Goal: Navigation & Orientation: Find specific page/section

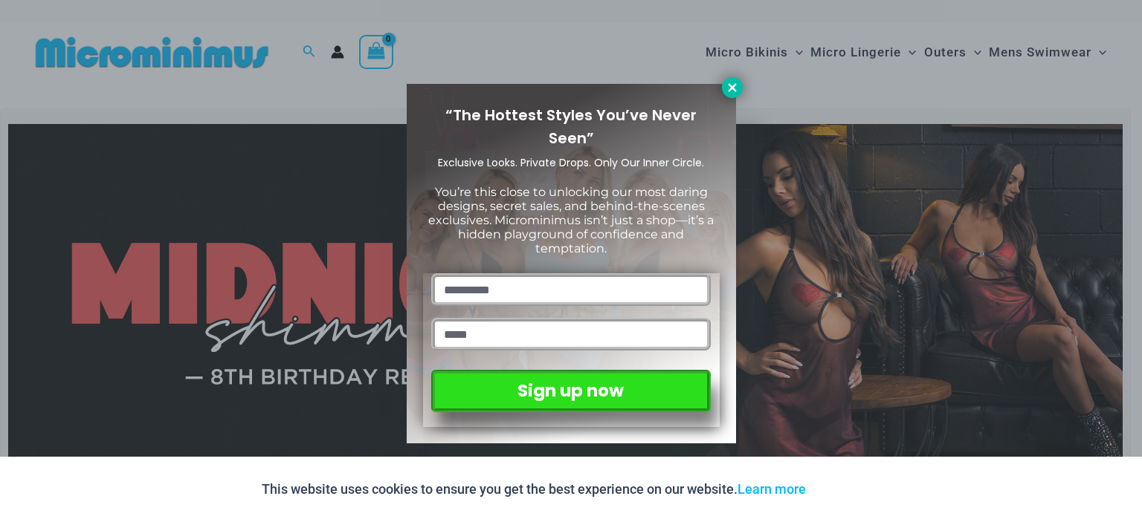
click at [737, 86] on icon at bounding box center [731, 87] width 13 height 13
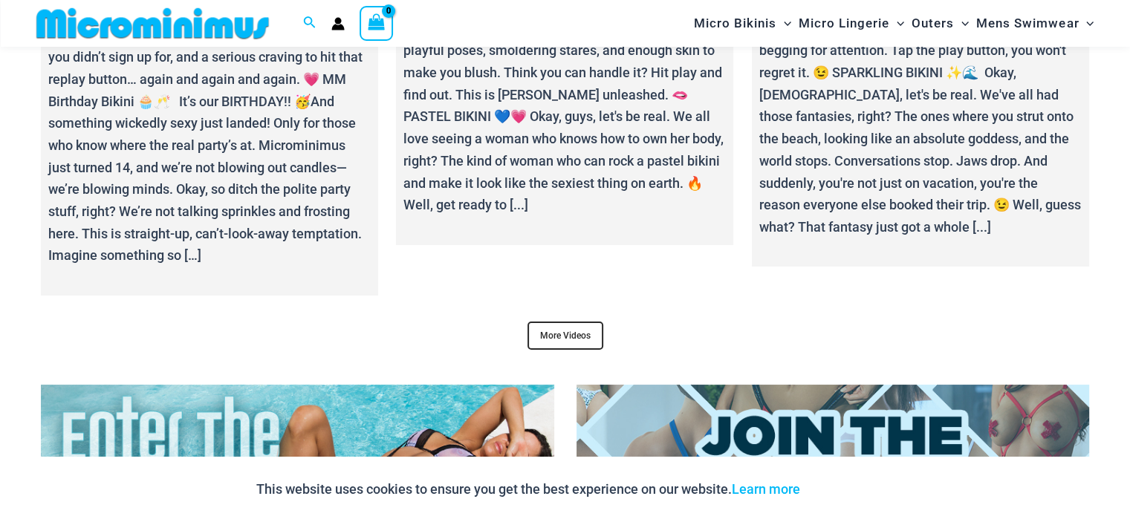
scroll to position [5636, 0]
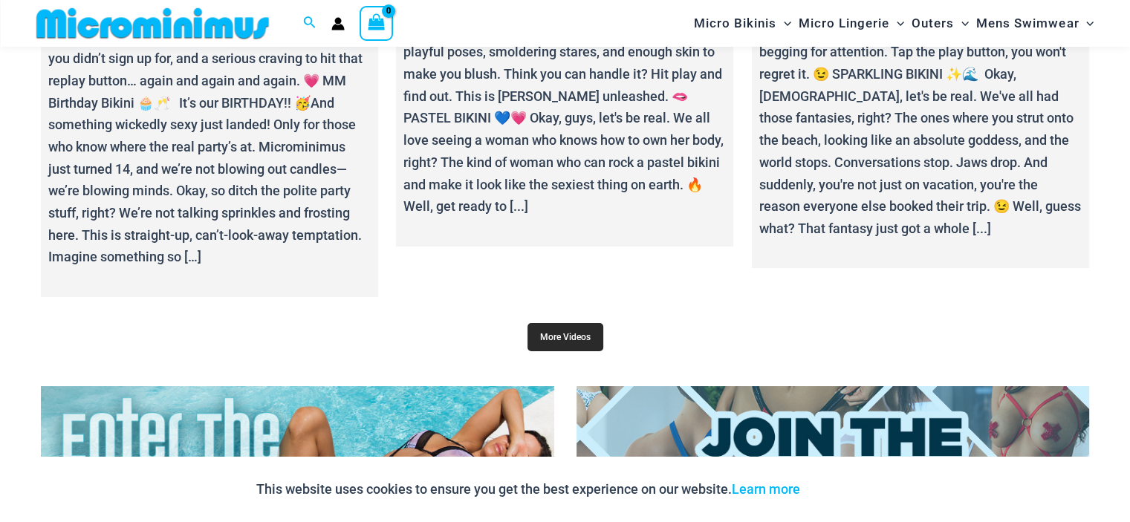
click at [560, 331] on link "More Videos" at bounding box center [566, 337] width 76 height 28
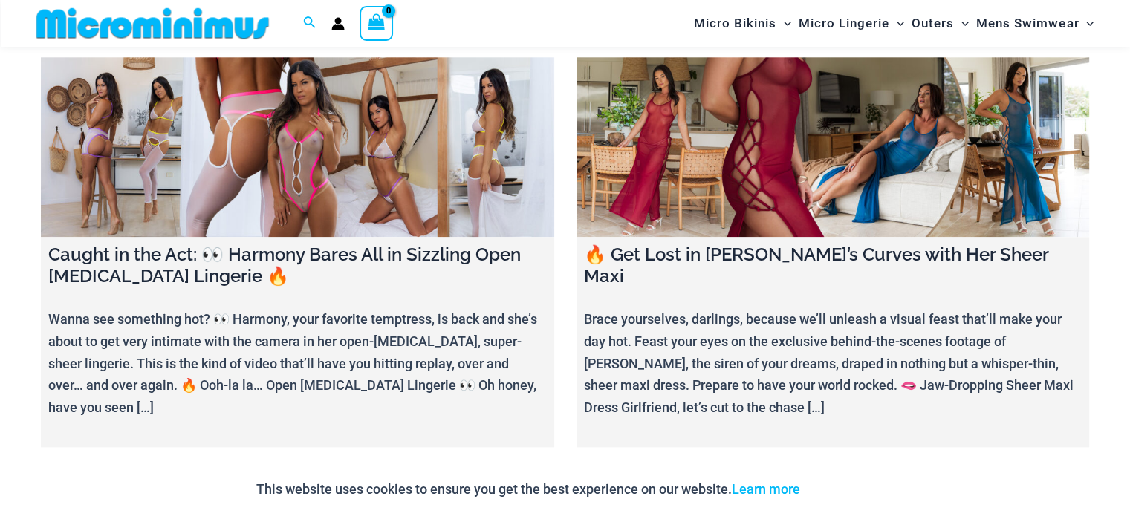
scroll to position [1697, 0]
